Goal: Navigation & Orientation: Find specific page/section

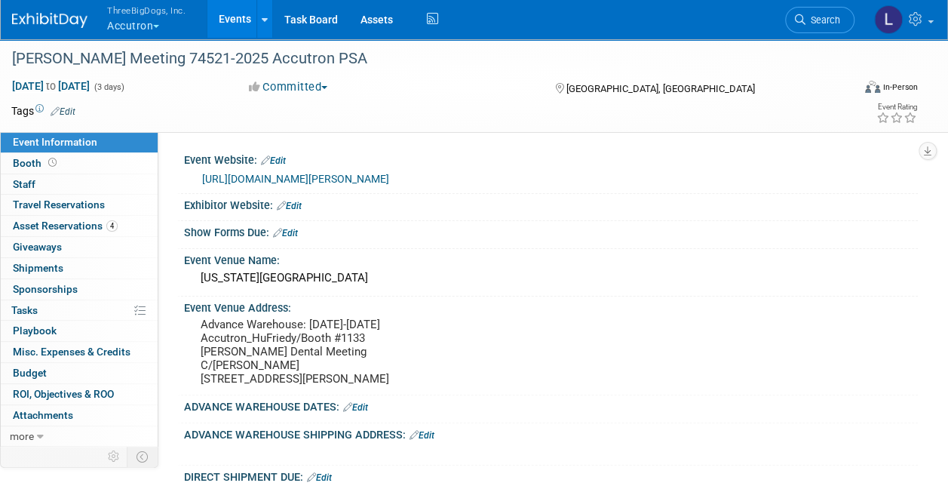
click at [151, 17] on button "ThreeBigDogs, Inc. Accutron" at bounding box center [155, 19] width 99 height 39
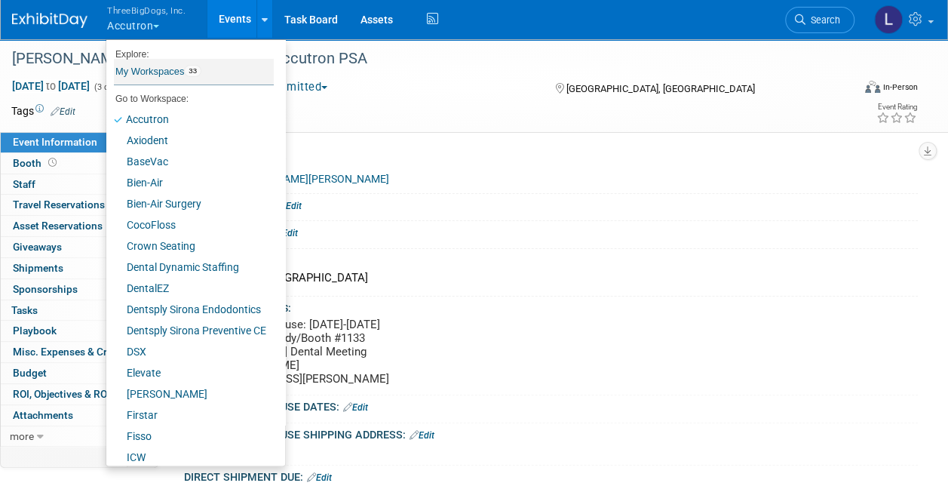
click at [152, 68] on link "My Workspaces 33" at bounding box center [194, 72] width 160 height 26
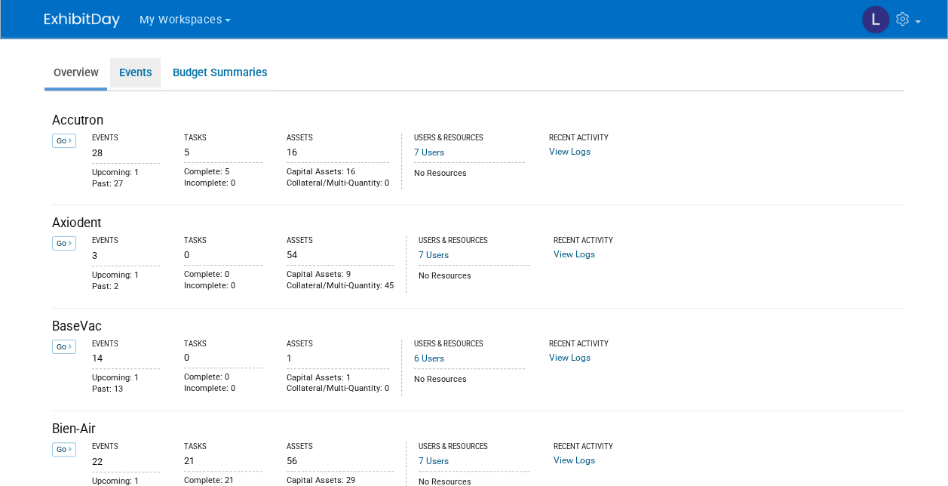
click at [121, 71] on link "Events" at bounding box center [135, 72] width 51 height 29
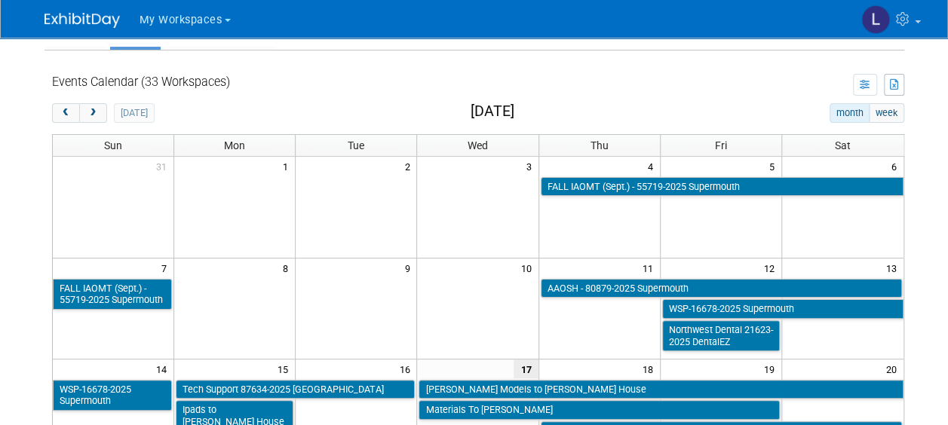
scroll to position [75, 0]
